Goal: Check status

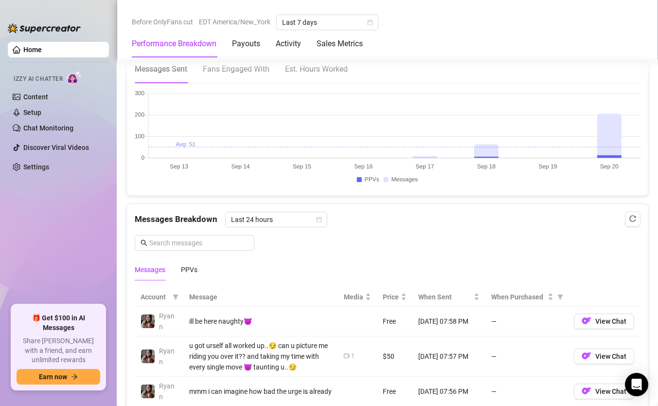
scroll to position [694, 0]
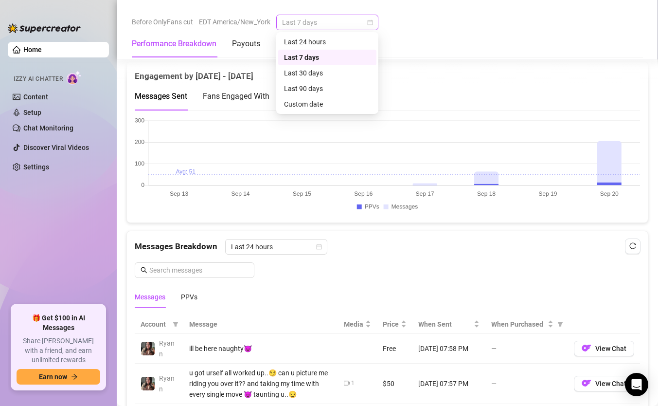
click at [335, 16] on span "Last 7 days" at bounding box center [327, 22] width 91 height 15
click at [320, 39] on div "Last 24 hours" at bounding box center [327, 41] width 87 height 11
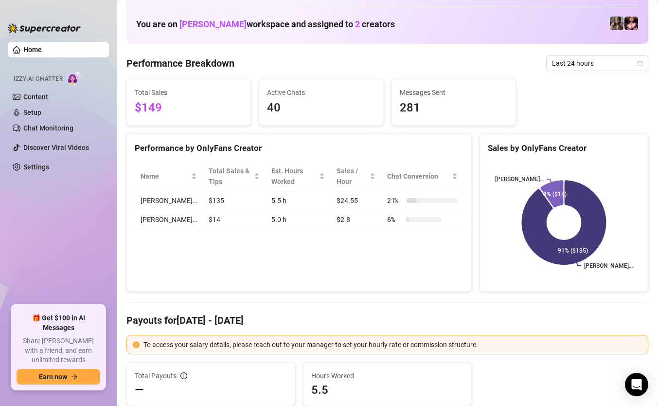
scroll to position [0, 0]
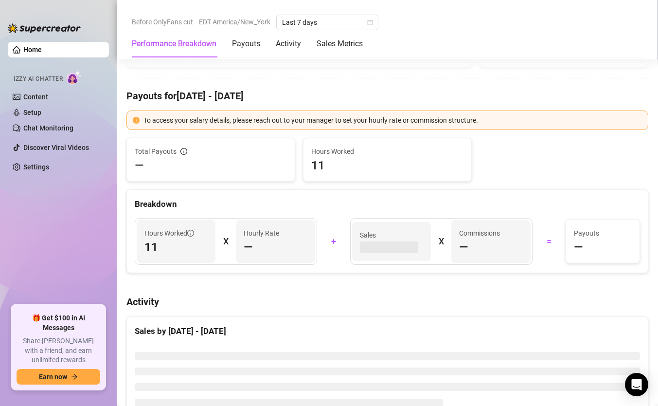
scroll to position [312, 0]
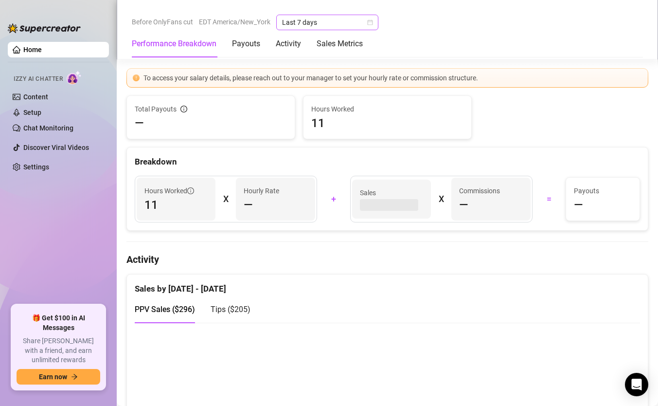
click at [334, 23] on span "Last 7 days" at bounding box center [327, 22] width 91 height 15
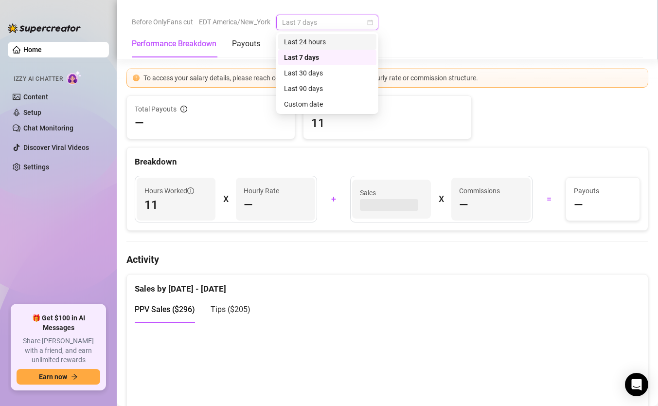
click at [330, 40] on div "Last 24 hours" at bounding box center [327, 41] width 87 height 11
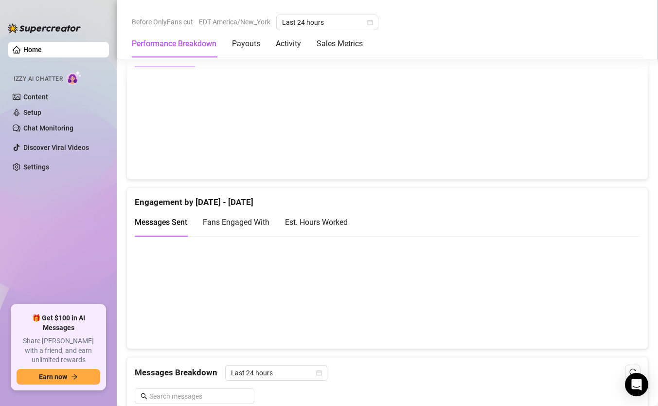
scroll to position [0, 0]
